Goal: Task Accomplishment & Management: Use online tool/utility

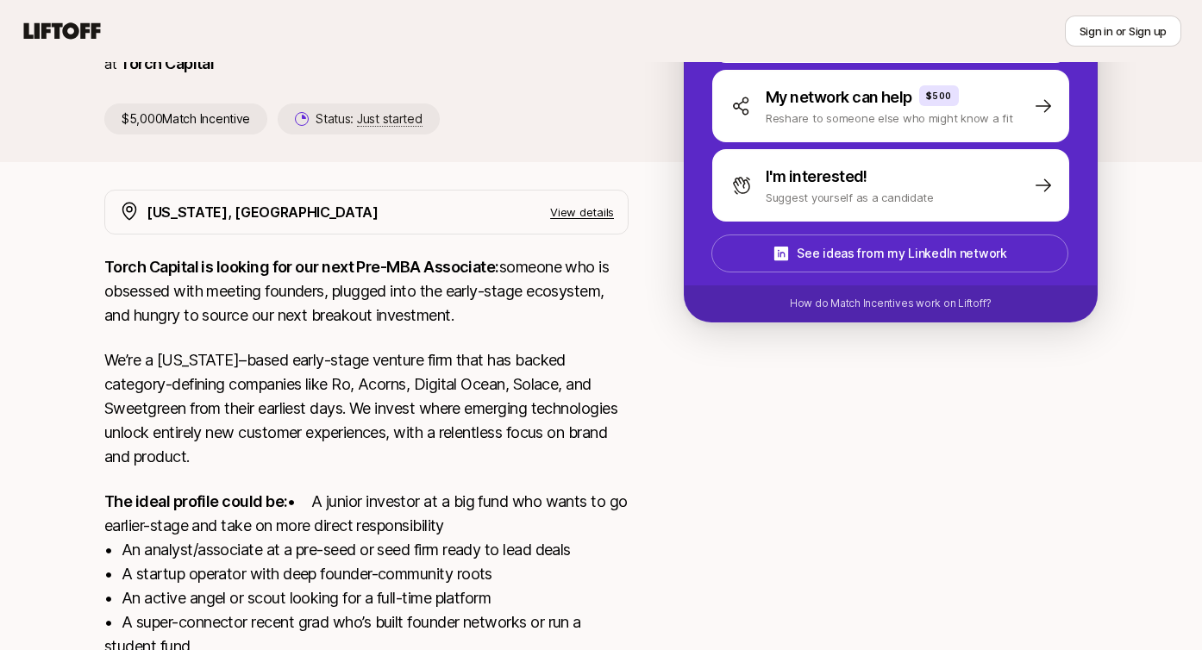
scroll to position [200, 0]
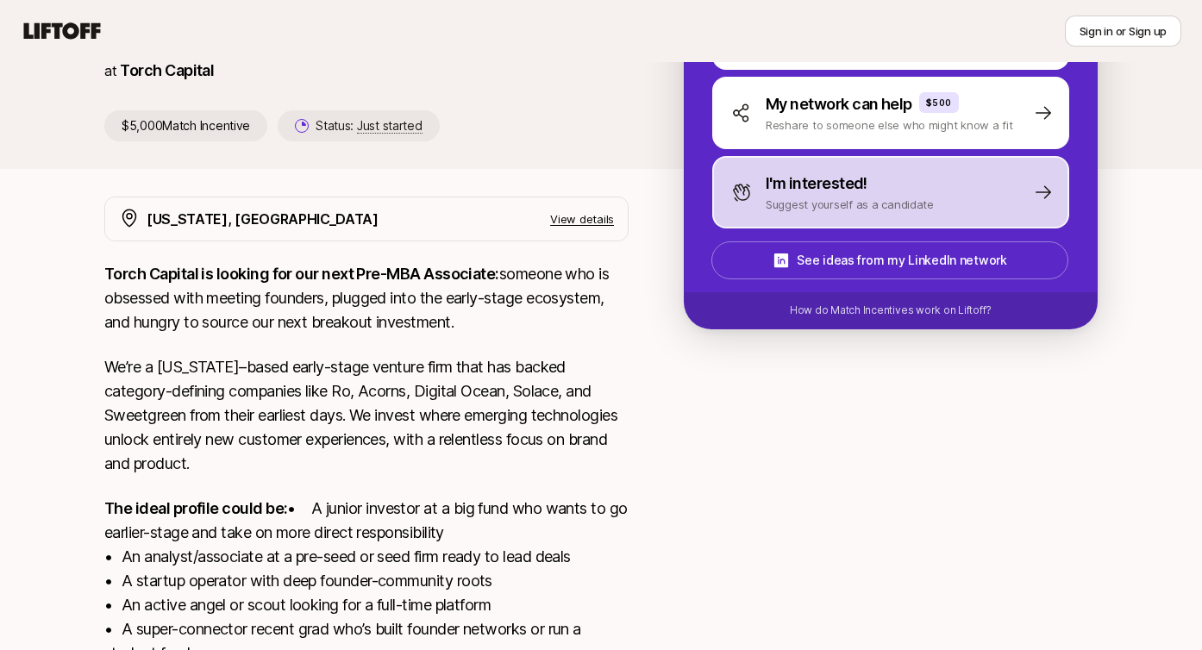
click at [785, 203] on p "Suggest yourself as a candidate" at bounding box center [849, 204] width 168 height 17
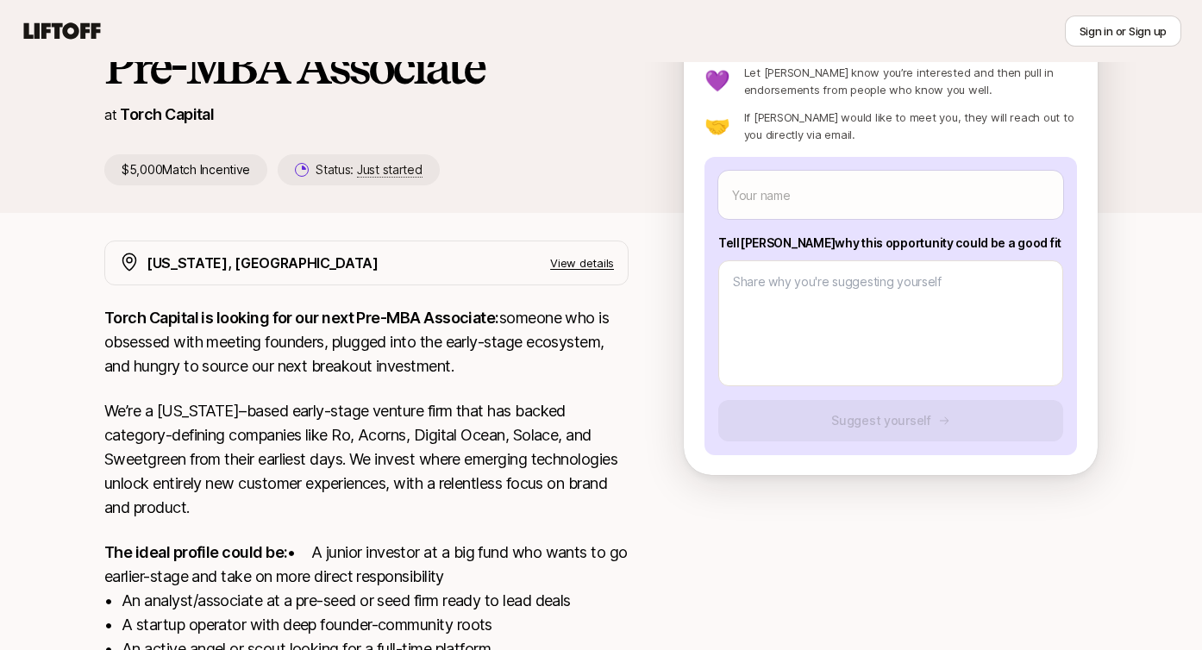
scroll to position [157, 0]
click at [587, 258] on p "View details" at bounding box center [582, 261] width 64 height 17
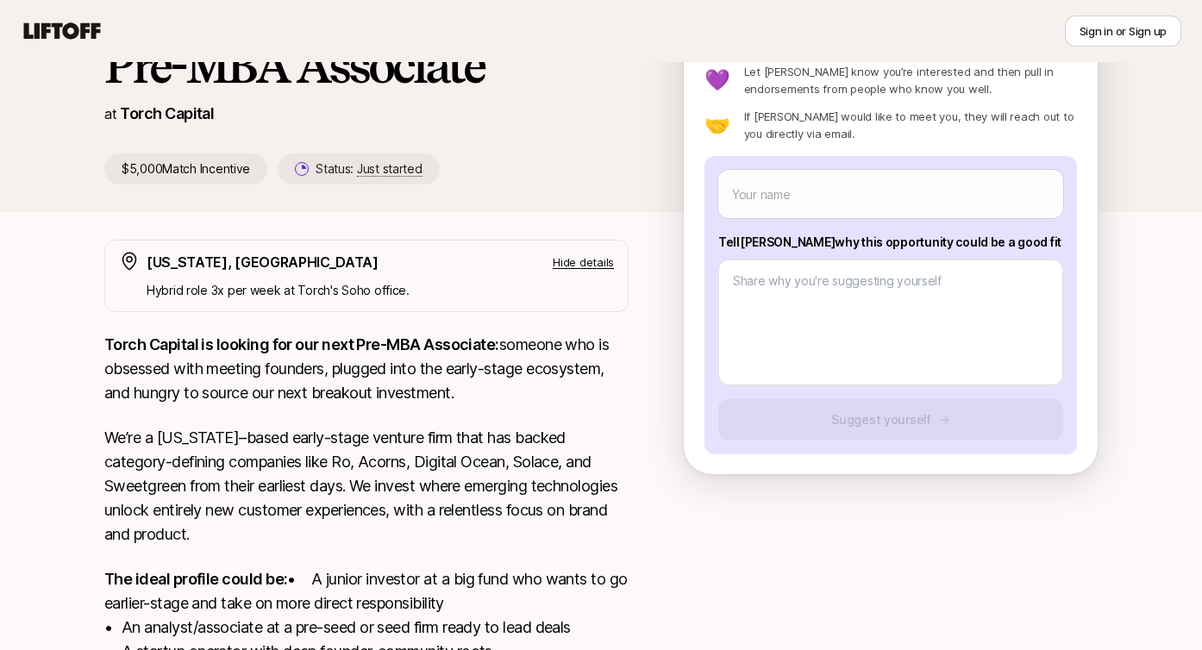
click at [587, 258] on p "Hide details" at bounding box center [583, 261] width 61 height 17
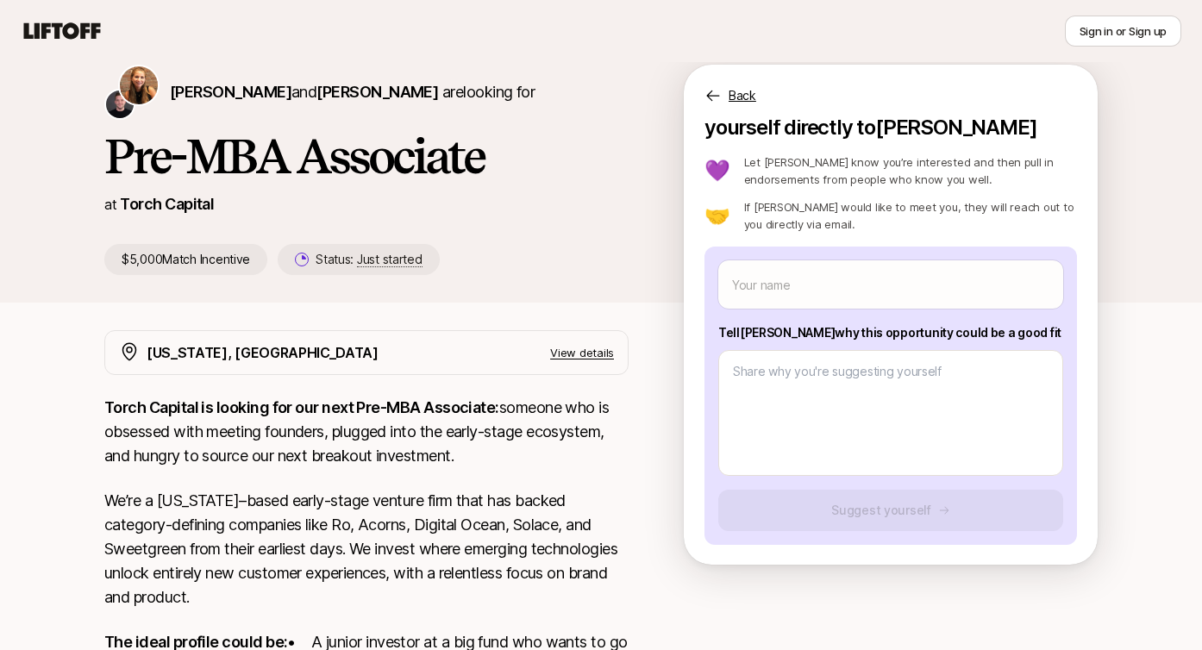
scroll to position [0, 0]
